Goal: Transaction & Acquisition: Purchase product/service

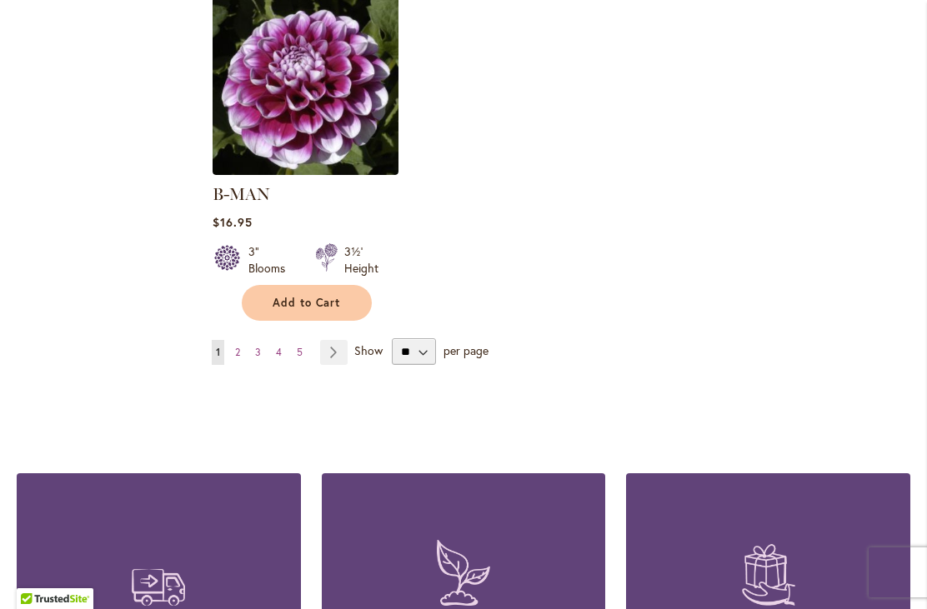
scroll to position [2216, 0]
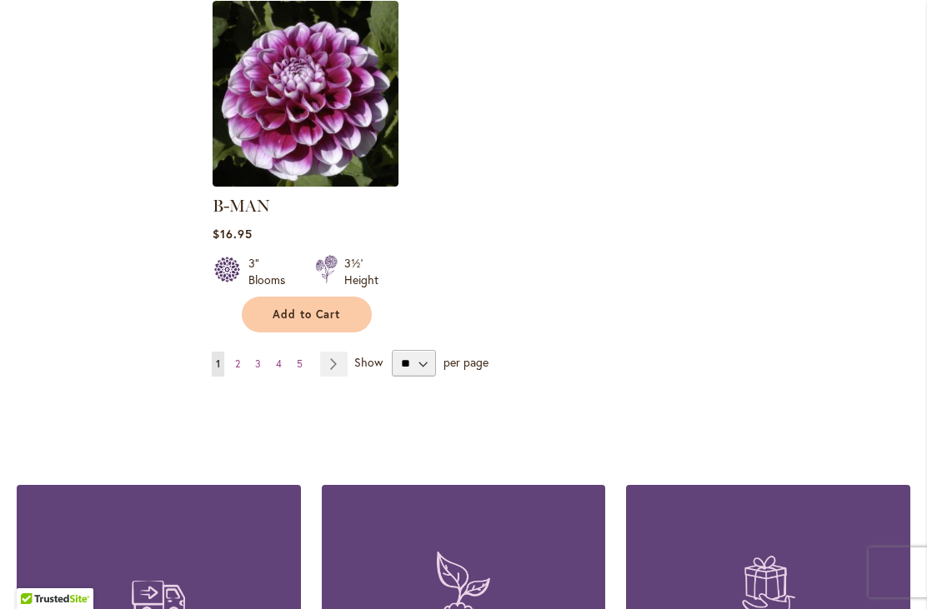
click at [337, 352] on link "Page Next" at bounding box center [333, 364] width 27 height 25
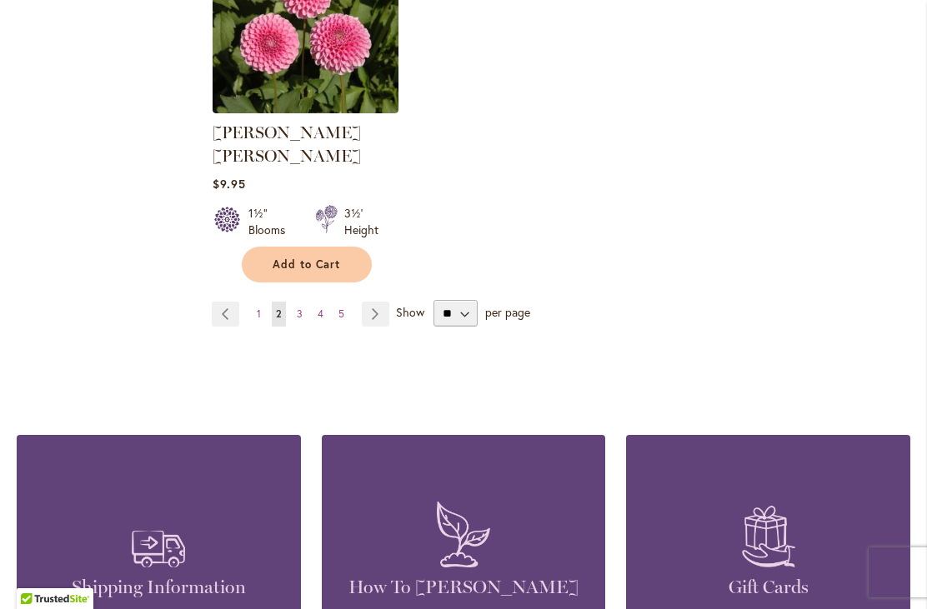
scroll to position [2267, 0]
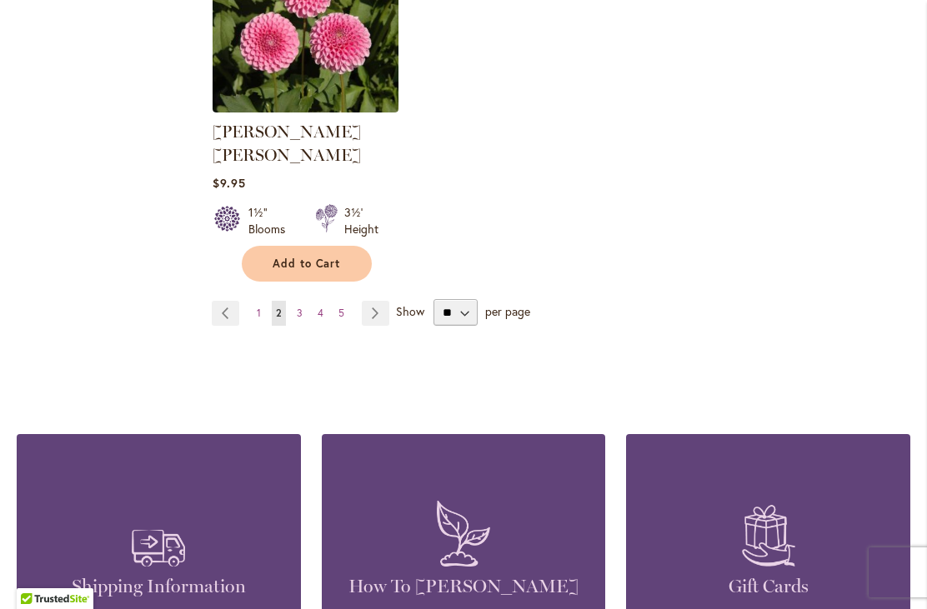
click at [414, 303] on span "Show" at bounding box center [410, 311] width 28 height 16
click at [433, 299] on select "** ** ** **" at bounding box center [455, 312] width 44 height 27
click at [387, 301] on link "Page Next" at bounding box center [375, 313] width 27 height 25
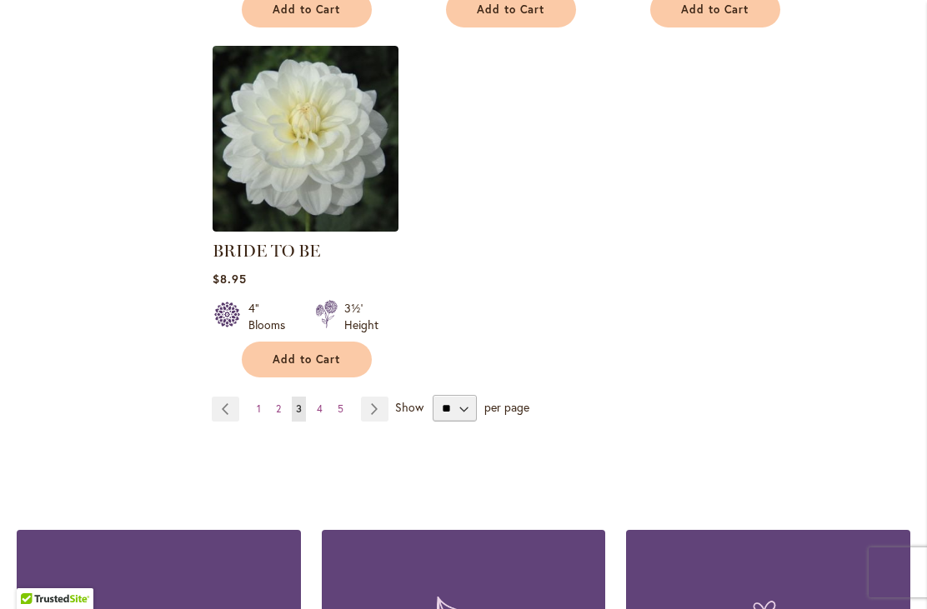
scroll to position [2281, 0]
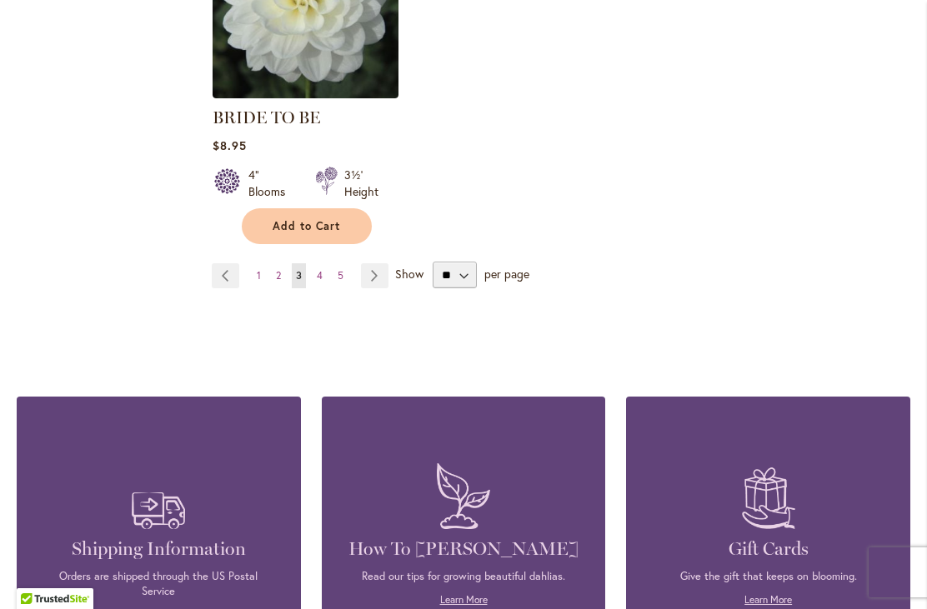
click at [381, 276] on link "Page Next" at bounding box center [374, 275] width 27 height 25
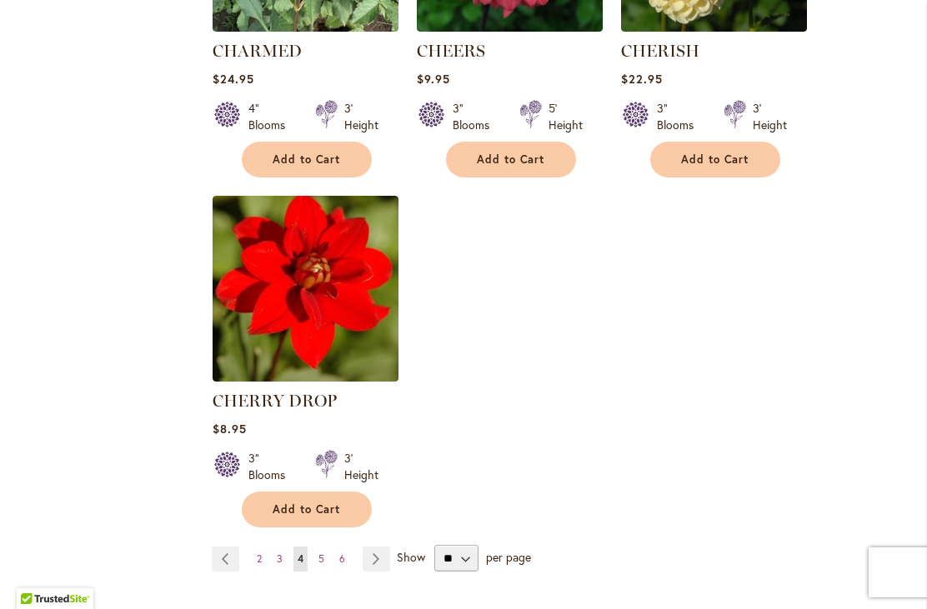
scroll to position [2119, 0]
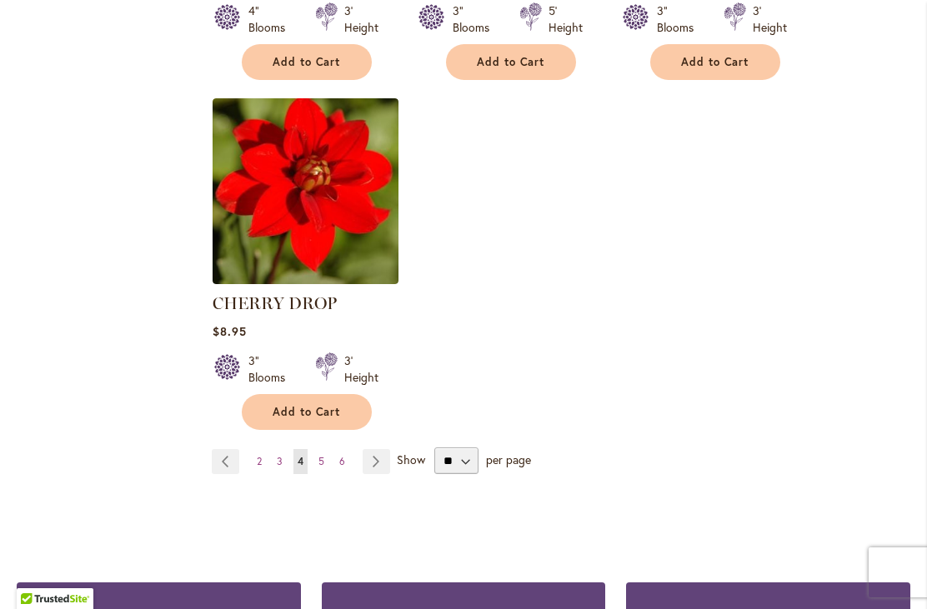
click at [386, 461] on link "Page Next" at bounding box center [375, 461] width 27 height 25
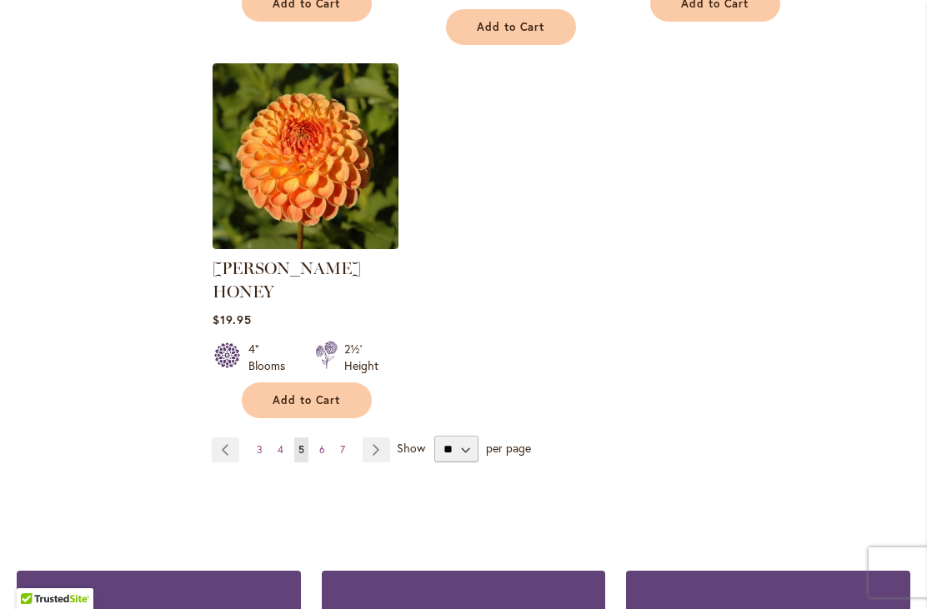
scroll to position [2323, 0]
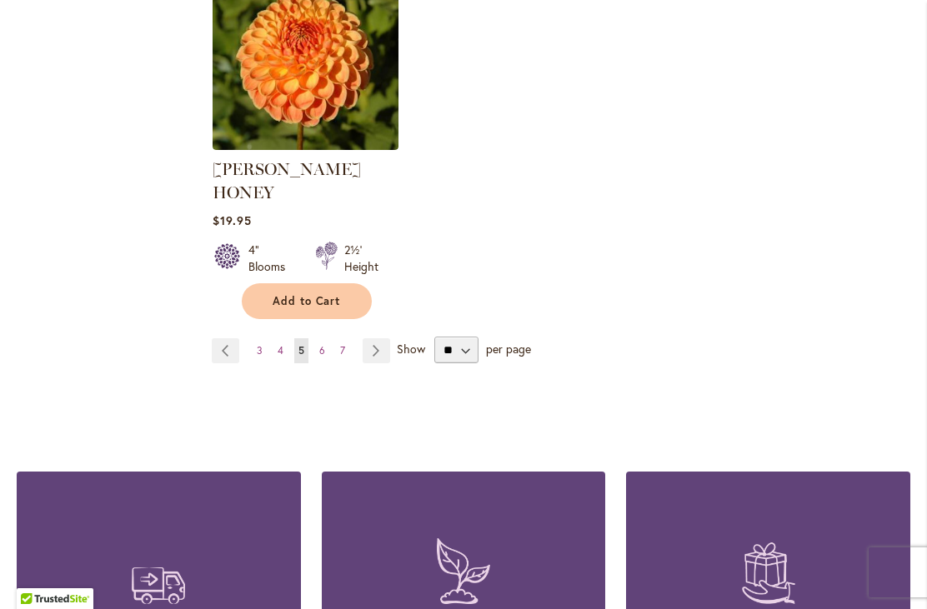
click at [377, 338] on link "Page Next" at bounding box center [375, 350] width 27 height 25
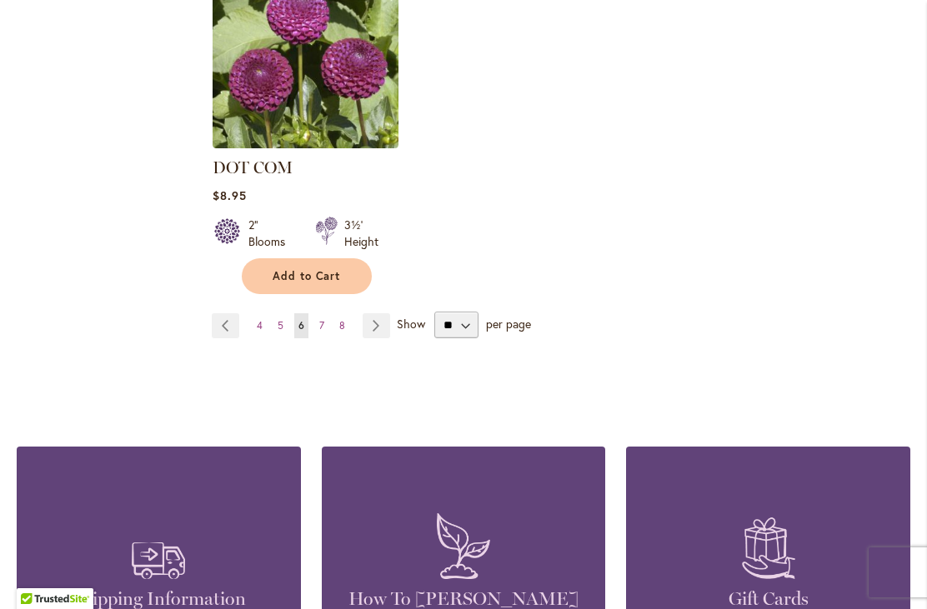
scroll to position [2353, 0]
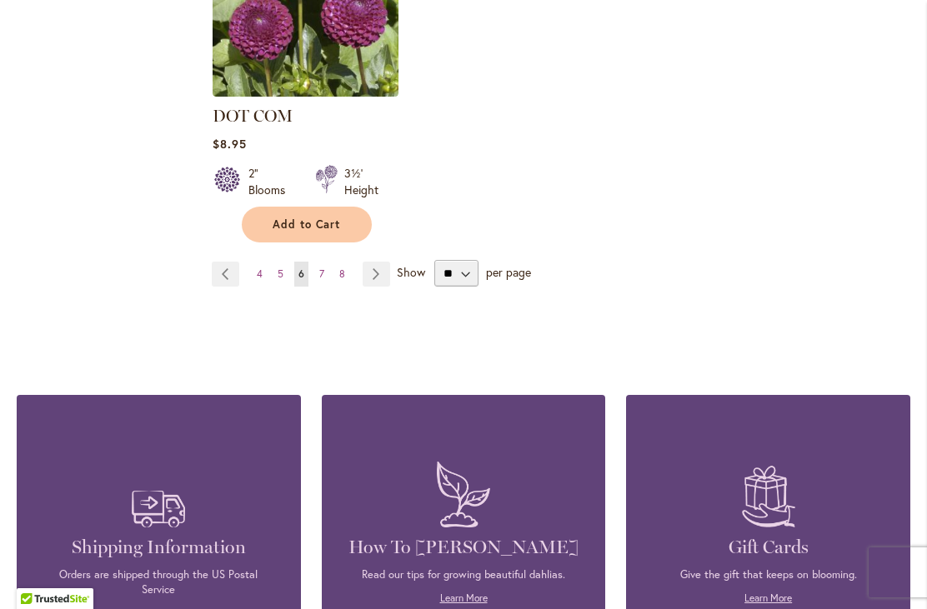
click at [323, 267] on span "7" at bounding box center [321, 273] width 5 height 12
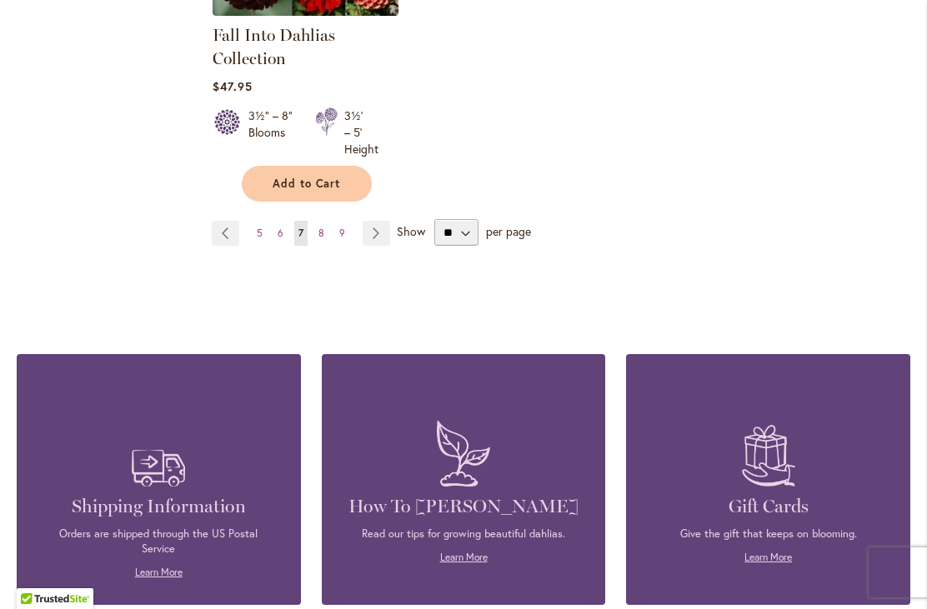
scroll to position [2382, 0]
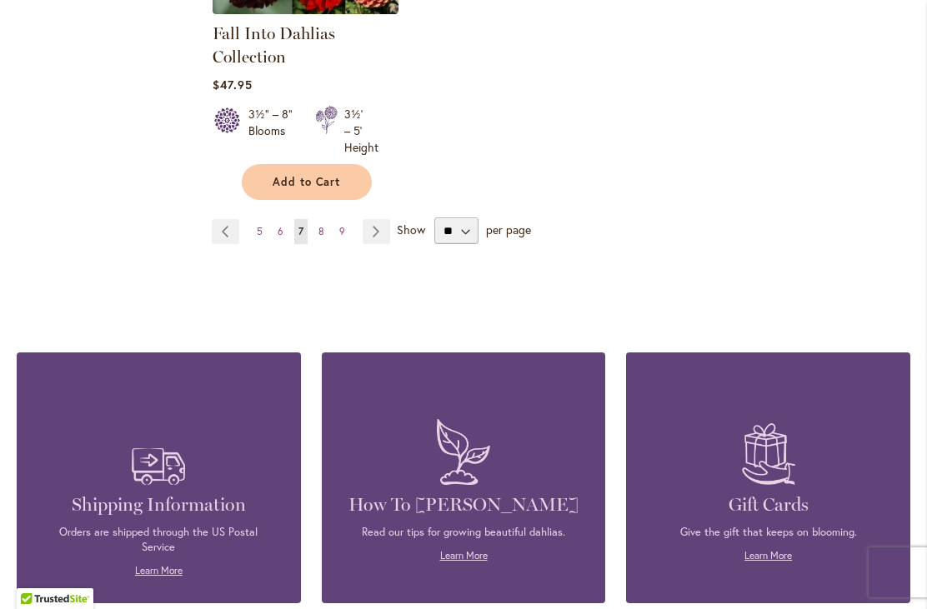
click at [326, 231] on link "Page 8" at bounding box center [321, 231] width 14 height 25
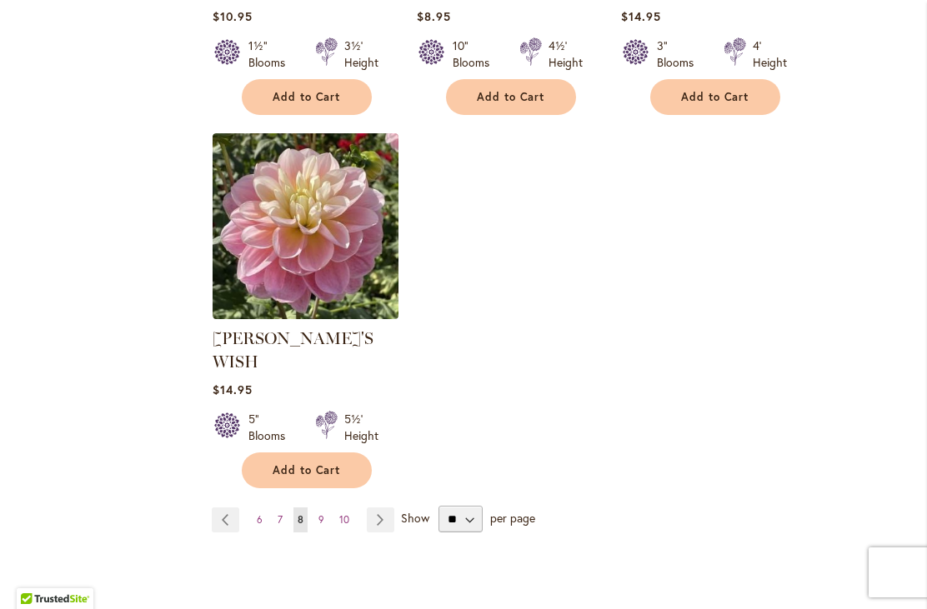
scroll to position [2131, 0]
click at [384, 507] on link "Page Next" at bounding box center [380, 519] width 27 height 25
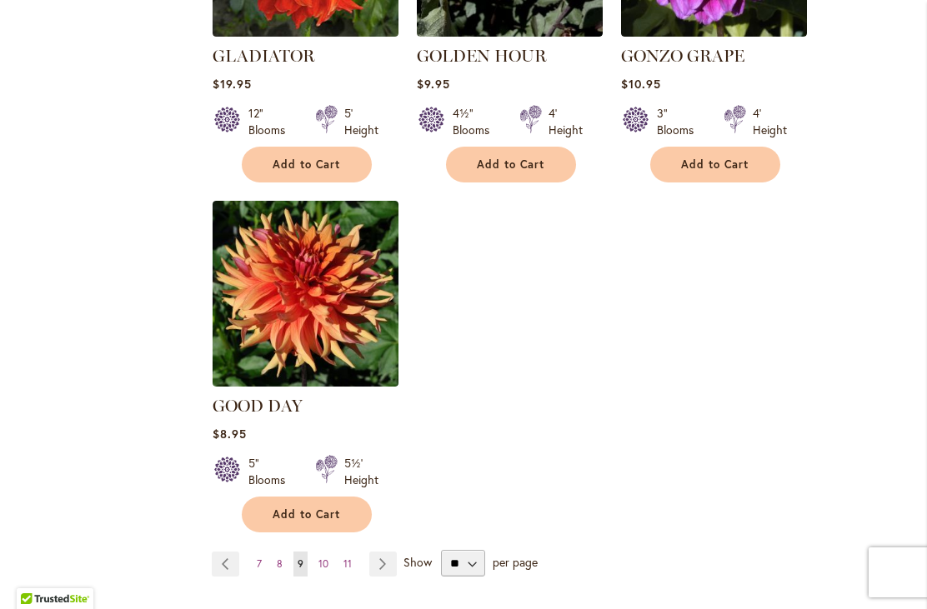
scroll to position [2125, 0]
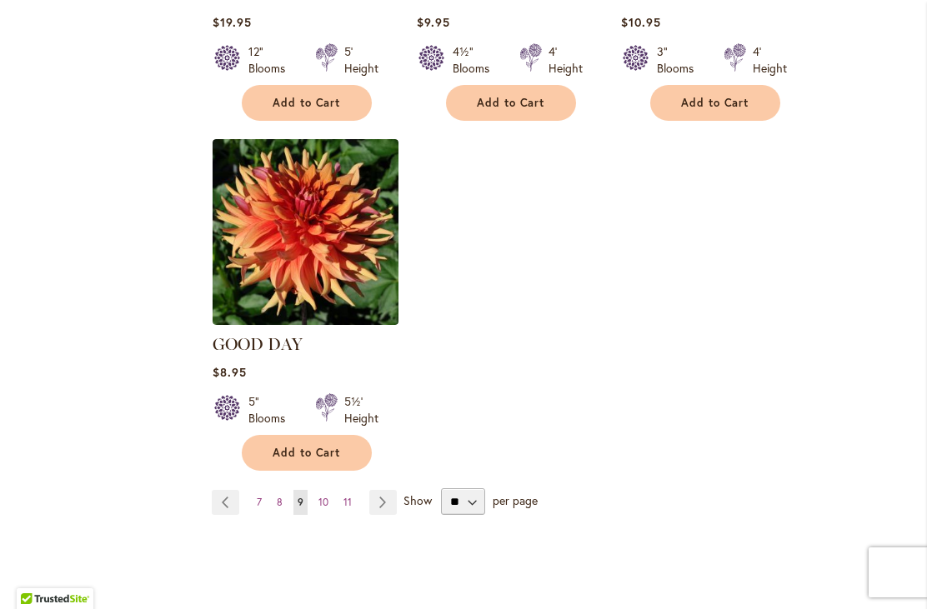
click at [396, 490] on link "Page Next" at bounding box center [382, 502] width 27 height 25
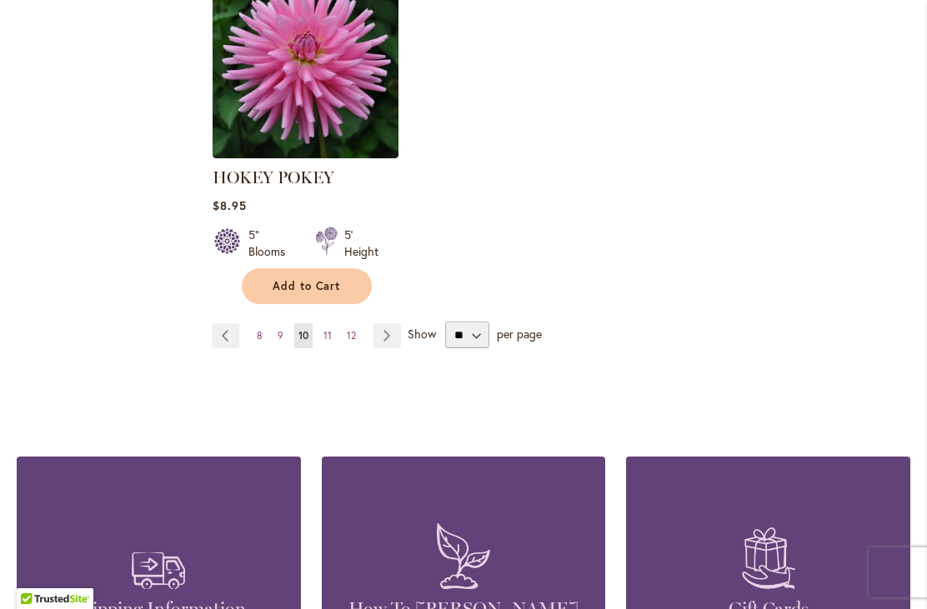
scroll to position [2291, 0]
